Goal: Navigation & Orientation: Find specific page/section

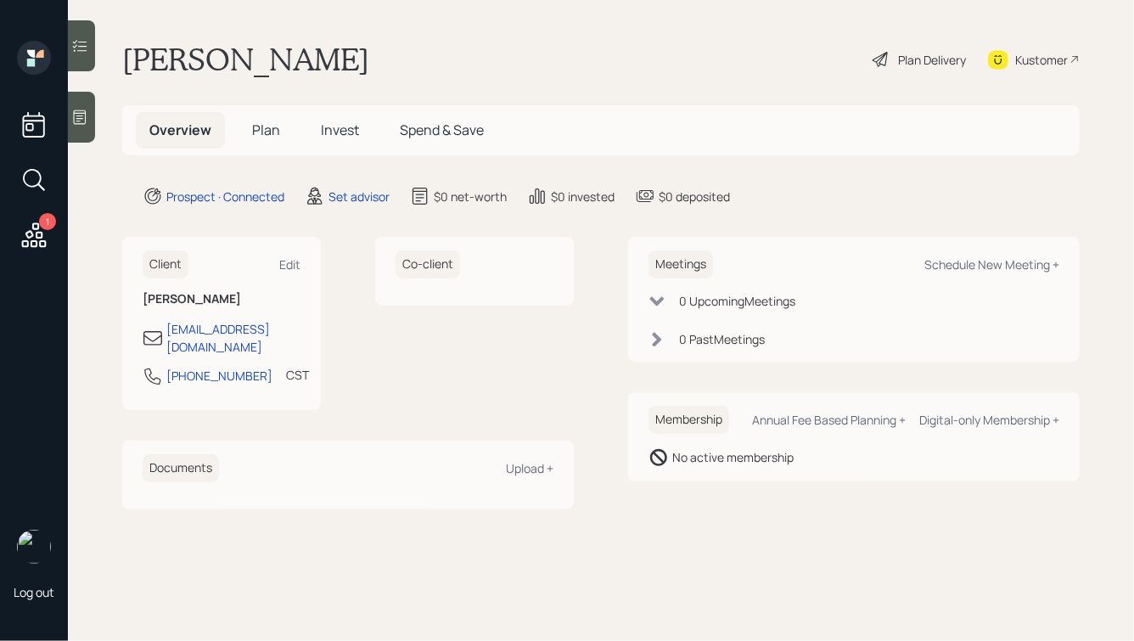
click at [87, 119] on icon at bounding box center [79, 117] width 17 height 17
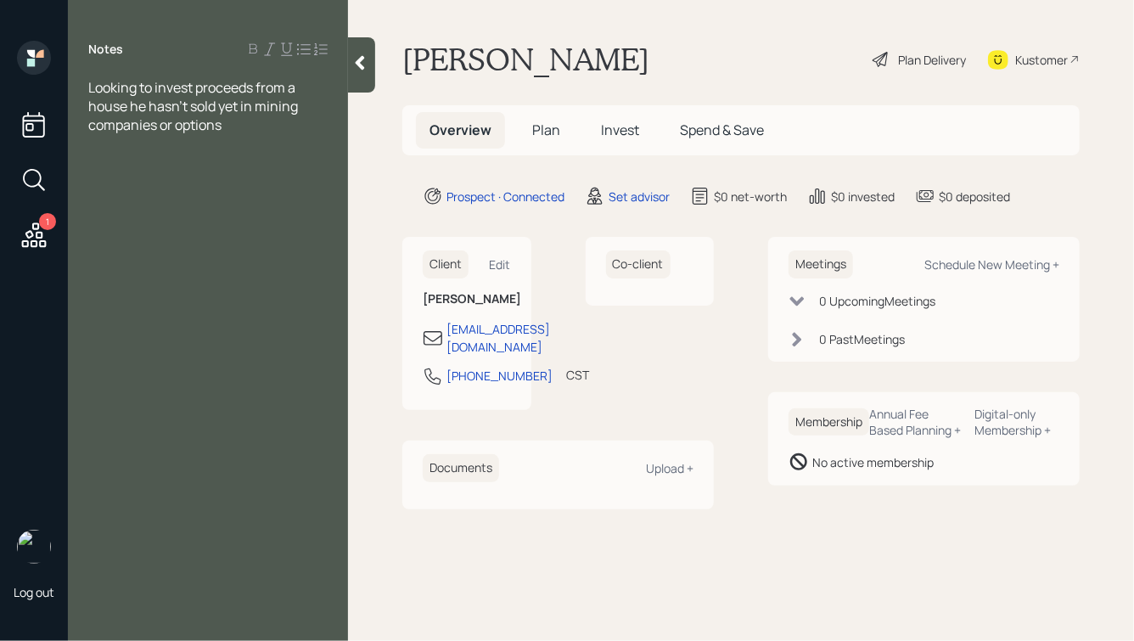
click at [359, 58] on icon at bounding box center [360, 62] width 17 height 17
